Goal: Find contact information: Find contact information

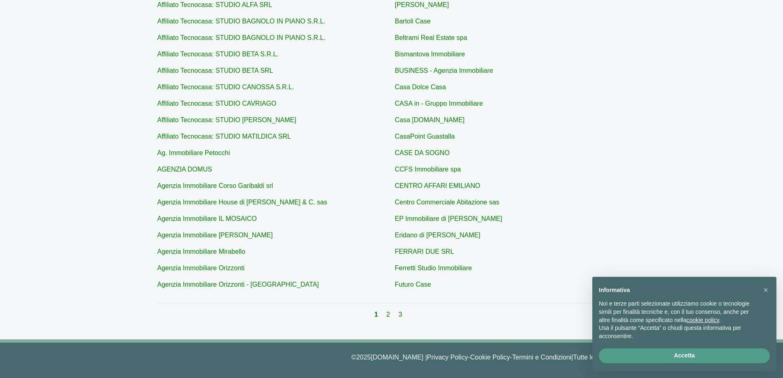
scroll to position [232, 0]
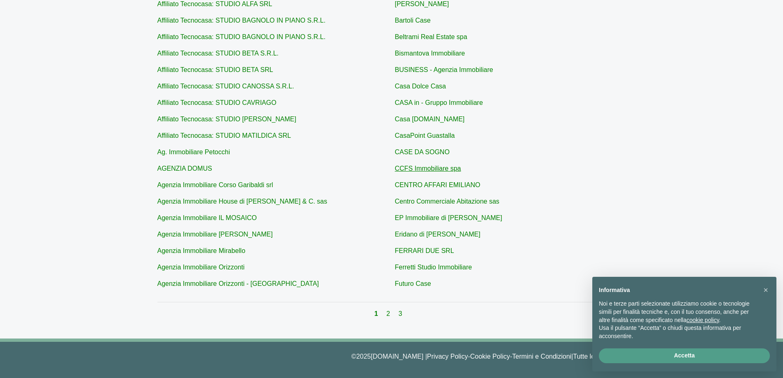
click at [412, 172] on link "CCFS Immobiliare spa" at bounding box center [428, 168] width 66 height 7
type input "CCFS Immobiliare spa"
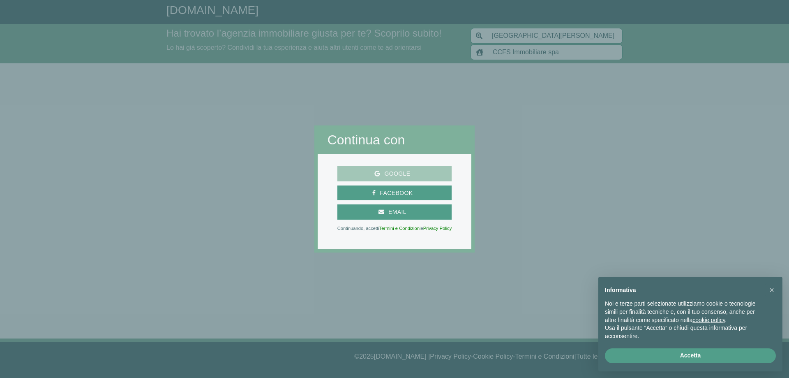
click at [380, 168] on span "Google" at bounding box center [395, 173] width 108 height 10
